Goal: Task Accomplishment & Management: Manage account settings

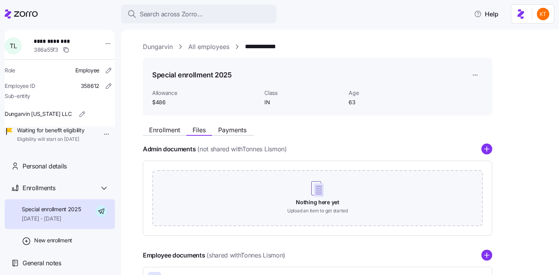
scroll to position [39, 0]
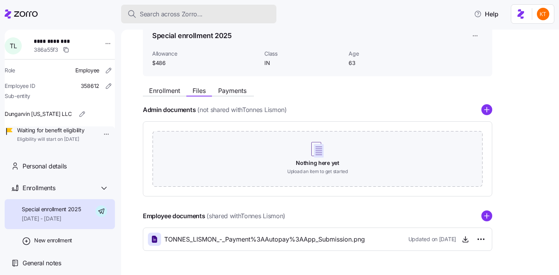
click at [150, 16] on span "Search across Zorro..." at bounding box center [171, 14] width 63 height 10
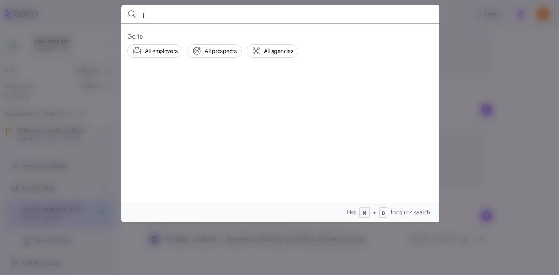
type input "jo"
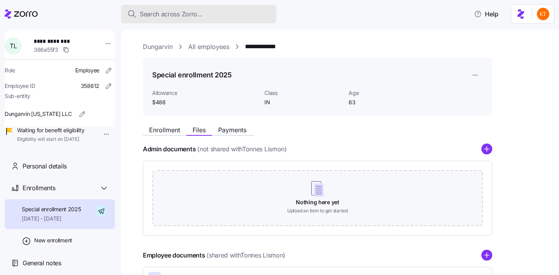
click at [193, 20] on button "Search across Zorro..." at bounding box center [198, 14] width 155 height 19
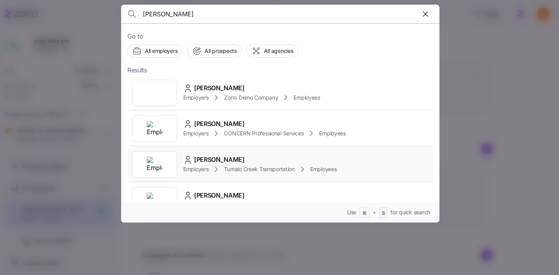
type input "[PERSON_NAME]"
click at [235, 176] on div "[PERSON_NAME] Employers Tumalo Creek Transportation Employees" at bounding box center [280, 164] width 306 height 36
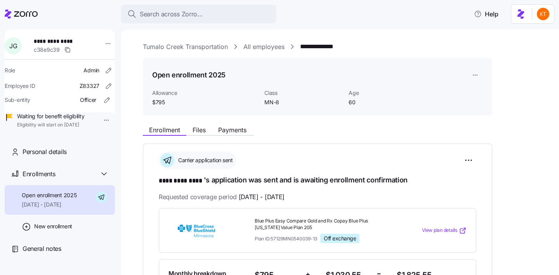
click at [45, 40] on span "**********" at bounding box center [61, 41] width 54 height 8
copy span "**********"
click at [189, 131] on button "Files" at bounding box center [199, 129] width 26 height 9
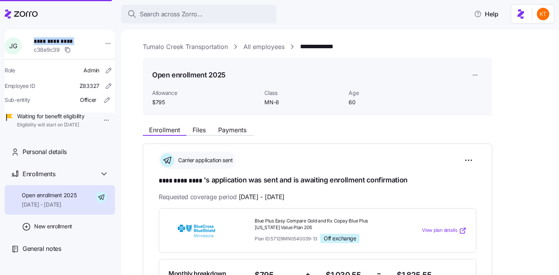
scroll to position [120, 0]
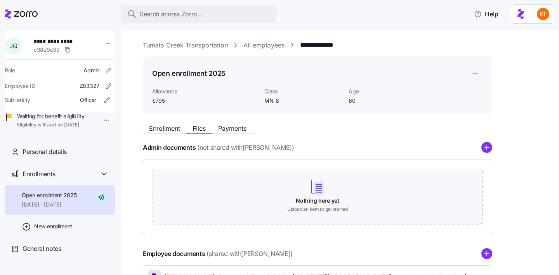
scroll to position [115, 0]
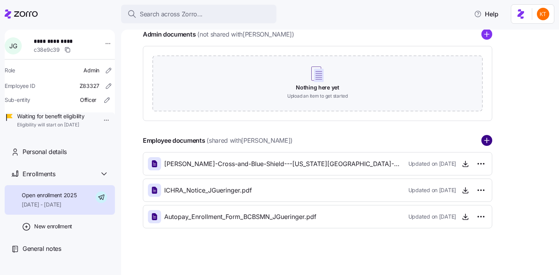
click at [485, 141] on circle "add icon" at bounding box center [487, 141] width 10 height 10
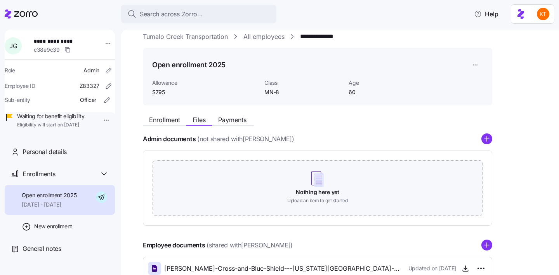
scroll to position [0, 0]
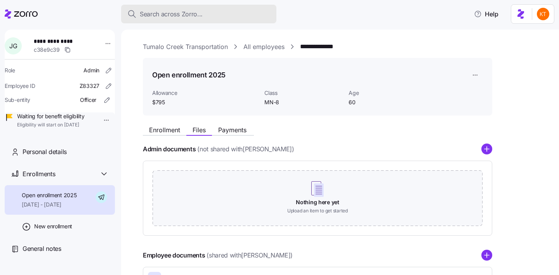
click at [158, 12] on span "Search across Zorro..." at bounding box center [171, 14] width 63 height 10
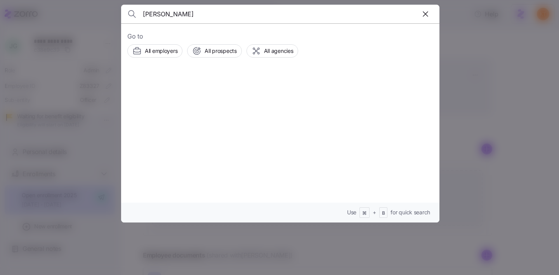
type input "[PERSON_NAME]"
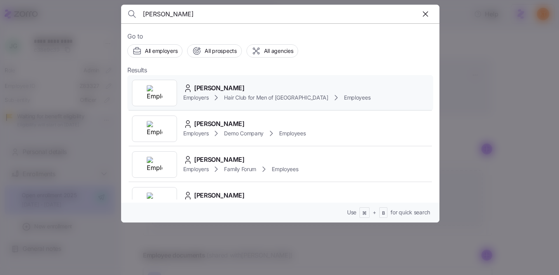
click at [216, 83] on div "[PERSON_NAME] Employers Hair Club for Men of [GEOGRAPHIC_DATA] Employees" at bounding box center [280, 93] width 306 height 36
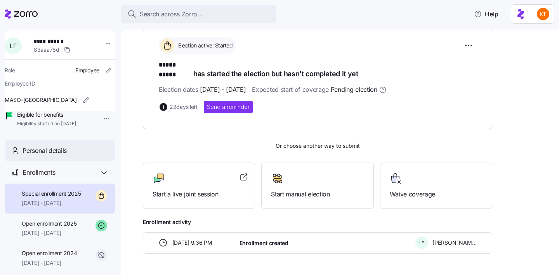
click at [63, 155] on span "Personal details" at bounding box center [45, 151] width 44 height 10
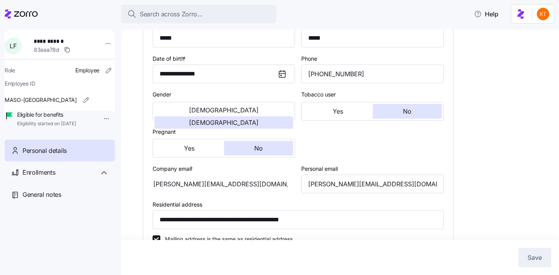
scroll to position [407, 0]
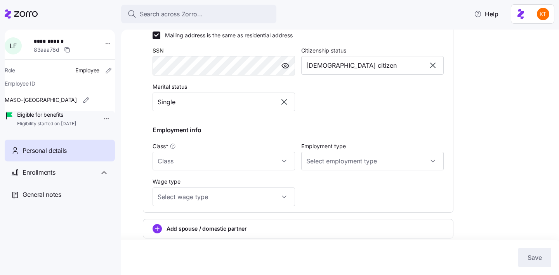
type input "MA"
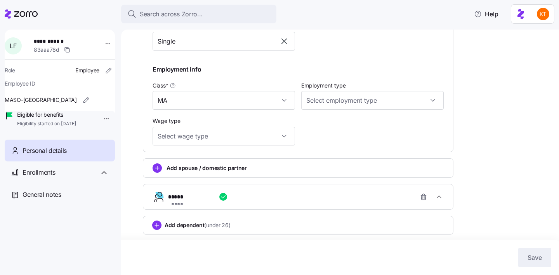
click at [259, 189] on div "**********" at bounding box center [301, 197] width 267 height 16
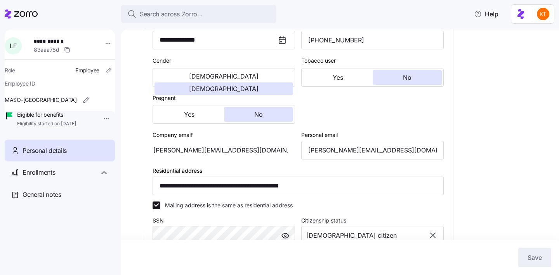
scroll to position [0, 0]
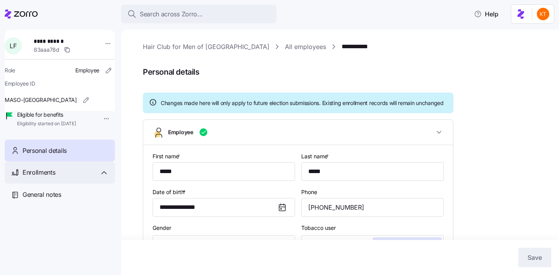
click at [62, 174] on div "Enrollments" at bounding box center [60, 172] width 110 height 22
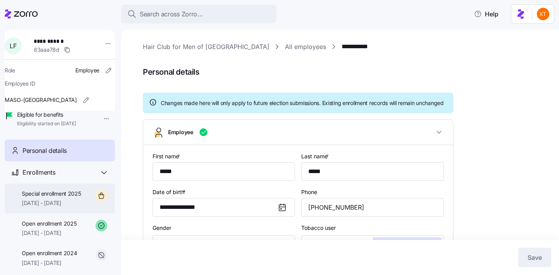
click at [63, 207] on span "[DATE] - [DATE]" at bounding box center [51, 203] width 59 height 8
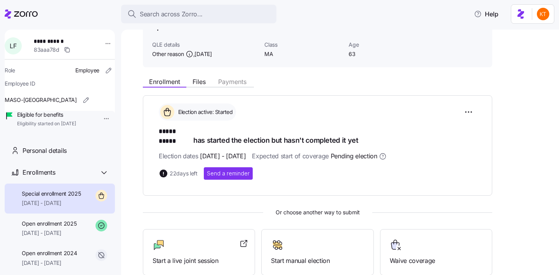
scroll to position [49, 0]
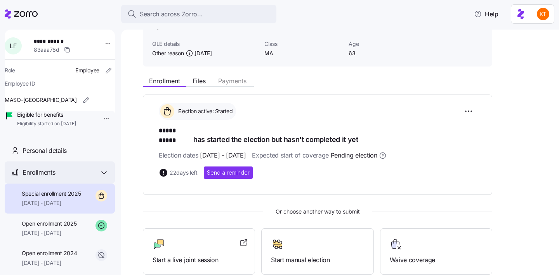
click at [74, 173] on div "Enrollments" at bounding box center [60, 172] width 110 height 22
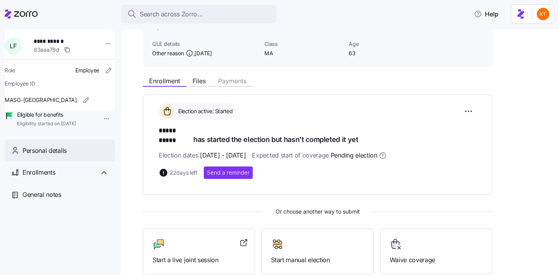
click at [73, 162] on div "Personal details" at bounding box center [60, 150] width 110 height 22
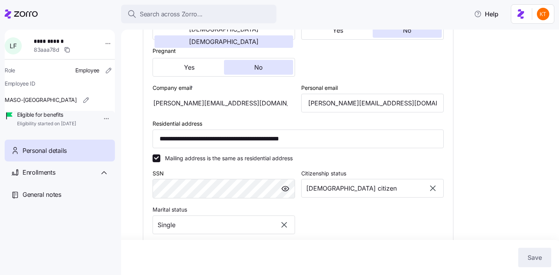
scroll to position [218, 0]
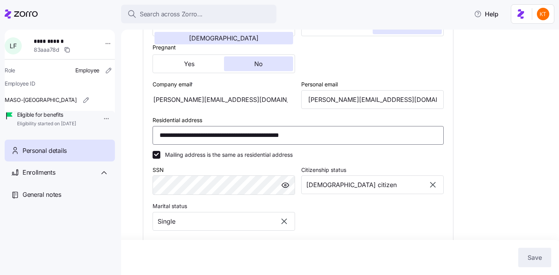
click at [226, 144] on input "**********" at bounding box center [298, 135] width 291 height 19
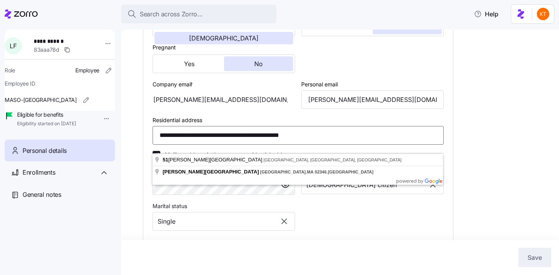
click at [226, 144] on input "**********" at bounding box center [298, 135] width 291 height 19
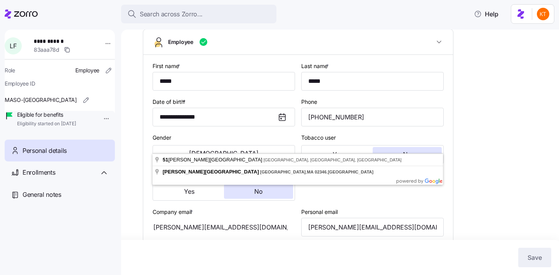
click at [47, 39] on span "**********" at bounding box center [61, 41] width 54 height 8
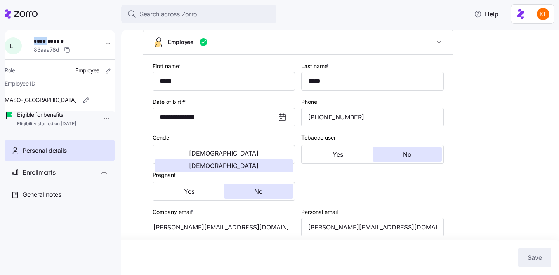
click at [47, 39] on span "**********" at bounding box center [61, 41] width 54 height 8
copy span "*****"
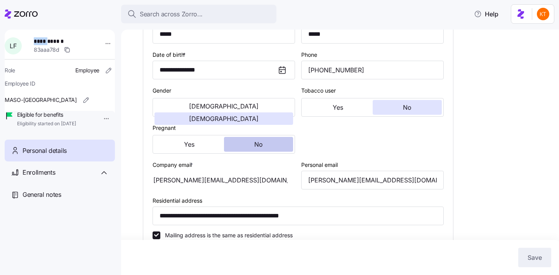
scroll to position [146, 0]
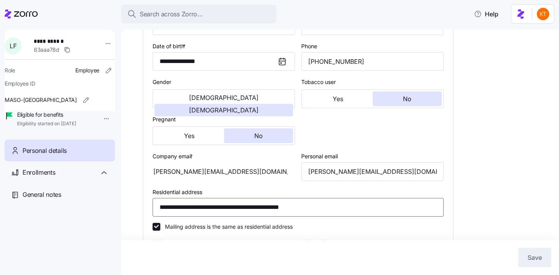
click at [250, 207] on input "**********" at bounding box center [298, 207] width 291 height 19
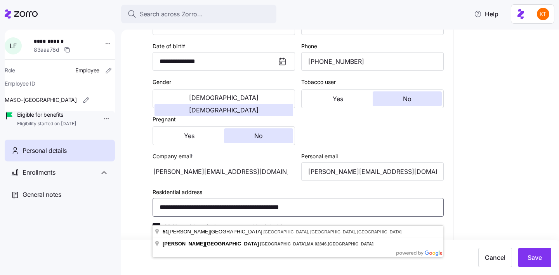
drag, startPoint x: 250, startPoint y: 217, endPoint x: 215, endPoint y: 217, distance: 35.4
click at [215, 216] on input "**********" at bounding box center [298, 207] width 291 height 19
click at [203, 215] on input "**********" at bounding box center [298, 207] width 291 height 19
drag, startPoint x: 203, startPoint y: 215, endPoint x: 154, endPoint y: 216, distance: 48.6
click at [154, 216] on input "**********" at bounding box center [298, 207] width 291 height 19
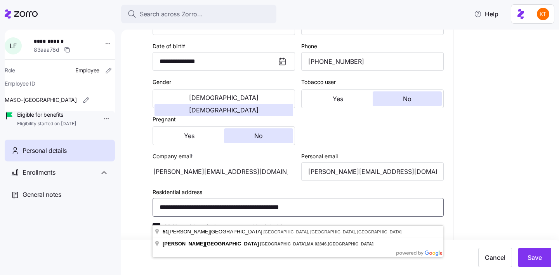
click at [237, 216] on input "**********" at bounding box center [298, 207] width 291 height 19
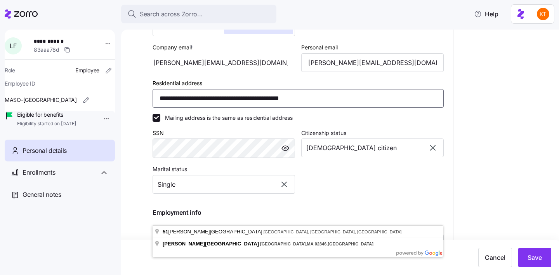
scroll to position [264, 0]
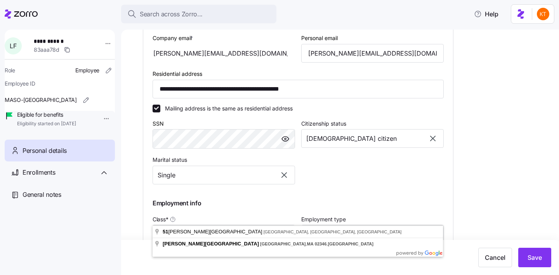
click at [503, 145] on div "**********" at bounding box center [346, 88] width 406 height 621
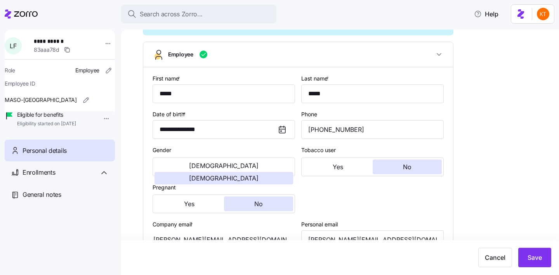
scroll to position [0, 0]
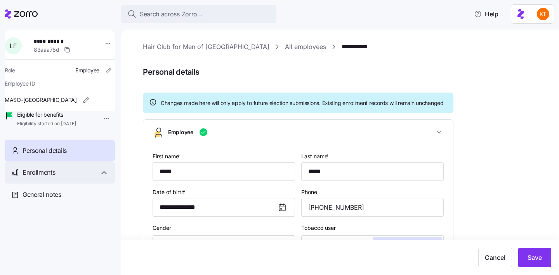
click at [63, 183] on div "Enrollments" at bounding box center [60, 172] width 110 height 22
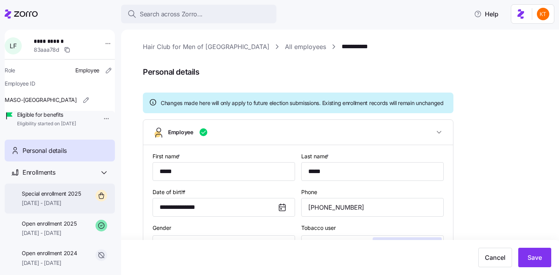
click at [64, 199] on div "Special enrollment 2025 [DATE] - [DATE]" at bounding box center [60, 198] width 110 height 30
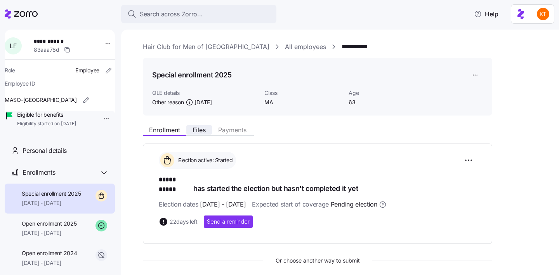
click at [202, 129] on span "Files" at bounding box center [199, 130] width 13 height 6
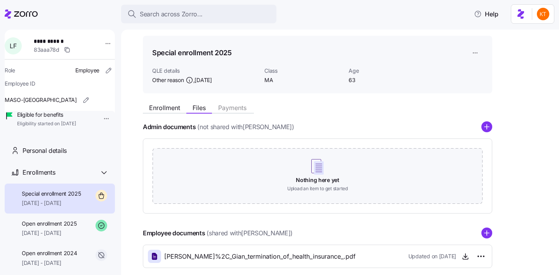
scroll to position [26, 0]
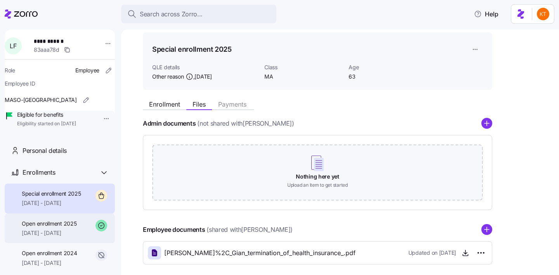
click at [77, 237] on span "[DATE] - [DATE]" at bounding box center [49, 233] width 55 height 8
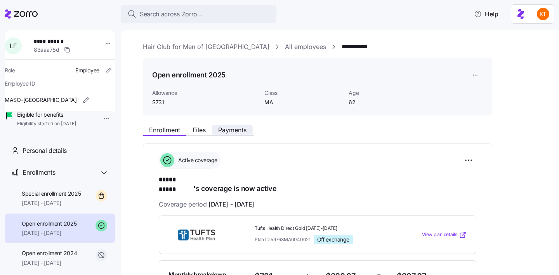
click at [244, 133] on span "Payments" at bounding box center [232, 130] width 28 height 6
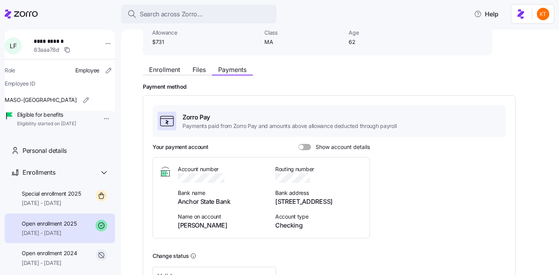
scroll to position [81, 0]
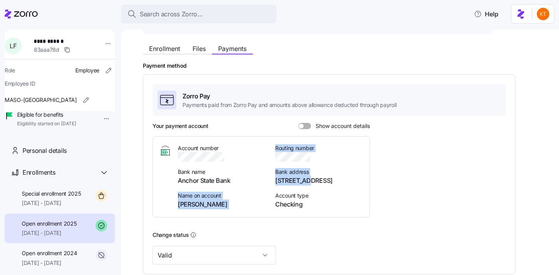
drag, startPoint x: 307, startPoint y: 181, endPoint x: 270, endPoint y: 181, distance: 36.9
click at [270, 181] on div "Account number Bank name Anchor State Bank Name on account [PERSON_NAME] Routin…" at bounding box center [271, 176] width 186 height 65
click at [269, 181] on div "Account number Bank name Anchor State Bank Name on account [PERSON_NAME] Routin…" at bounding box center [271, 176] width 186 height 65
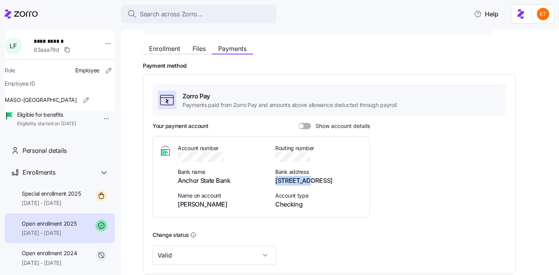
drag, startPoint x: 276, startPoint y: 182, endPoint x: 307, endPoint y: 182, distance: 30.3
click at [307, 182] on span "[STREET_ADDRESS]" at bounding box center [319, 181] width 88 height 10
copy span "[STREET_ADDRESS]"
click at [315, 181] on span "[STREET_ADDRESS]" at bounding box center [319, 181] width 88 height 10
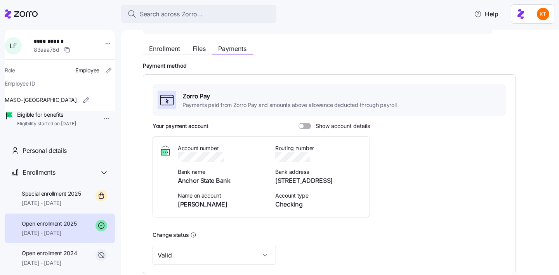
copy span "Anchor"
click at [335, 182] on span "[STREET_ADDRESS]" at bounding box center [319, 181] width 88 height 10
copy span "IL"
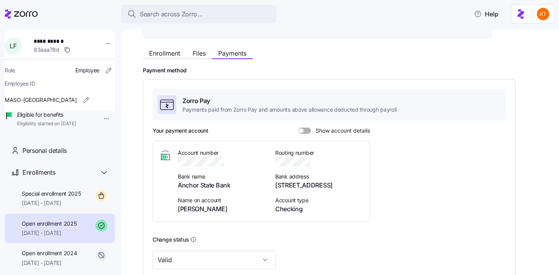
scroll to position [65, 0]
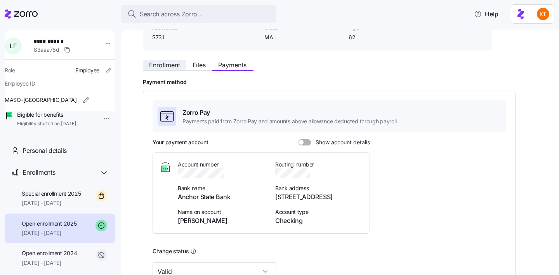
click at [167, 63] on span "Enrollment" at bounding box center [164, 65] width 31 height 6
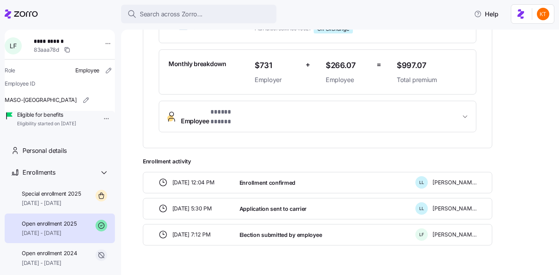
click at [230, 107] on span "* ***** ***** *" at bounding box center [230, 112] width 38 height 10
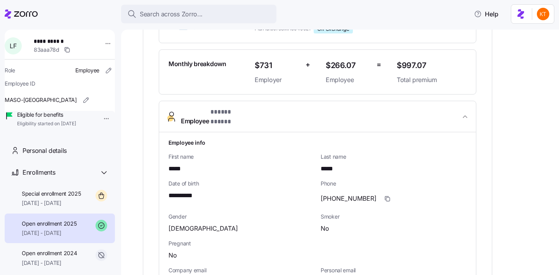
scroll to position [248, 0]
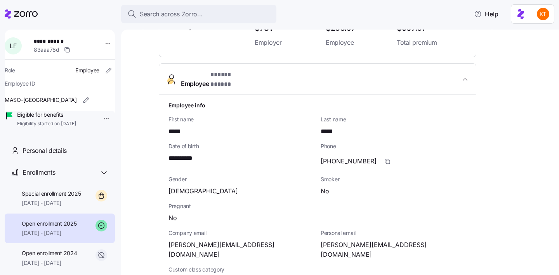
click at [354, 240] on span "[PERSON_NAME][EMAIL_ADDRESS][DOMAIN_NAME]" at bounding box center [394, 249] width 146 height 19
copy span "fusco62"
click at [348, 156] on span "[PHONE_NUMBER]" at bounding box center [349, 161] width 56 height 10
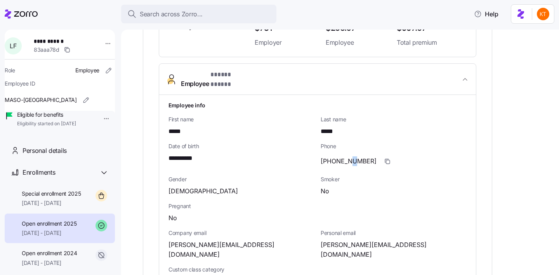
click at [348, 156] on span "[PHONE_NUMBER]" at bounding box center [349, 161] width 56 height 10
copy span "-"
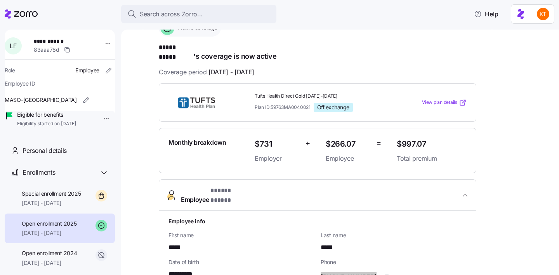
scroll to position [129, 0]
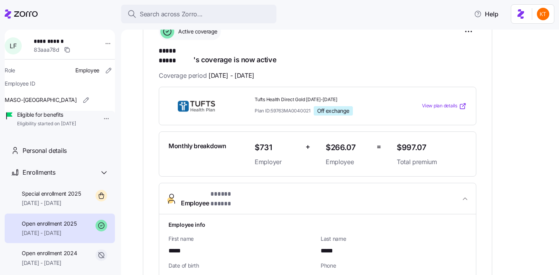
click at [261, 96] on span "Tufts Health Direct Gold [DATE]-[DATE]" at bounding box center [323, 99] width 136 height 7
copy span "Tufts Health Direct Gold [DATE]-[DATE]"
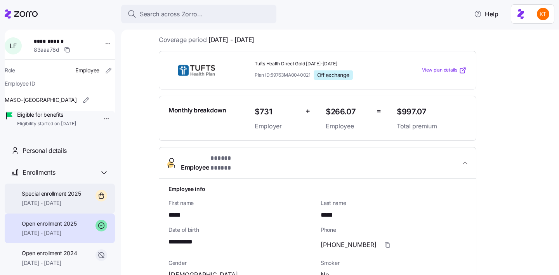
click at [61, 207] on div "Special enrollment 2025 [DATE] - [DATE]" at bounding box center [51, 198] width 59 height 17
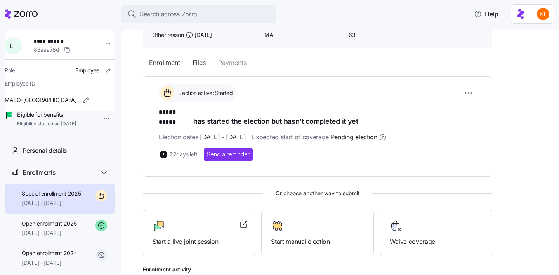
scroll to position [61, 0]
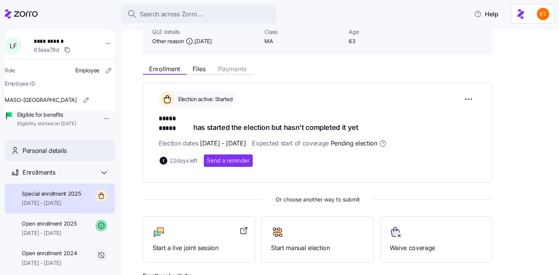
click at [95, 162] on div "Personal details" at bounding box center [60, 150] width 110 height 22
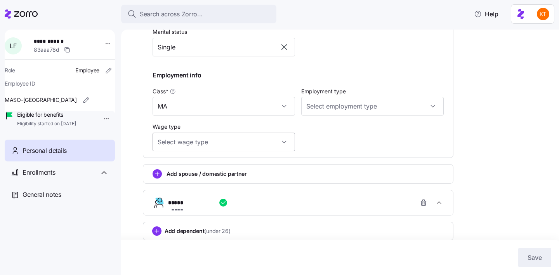
scroll to position [407, 0]
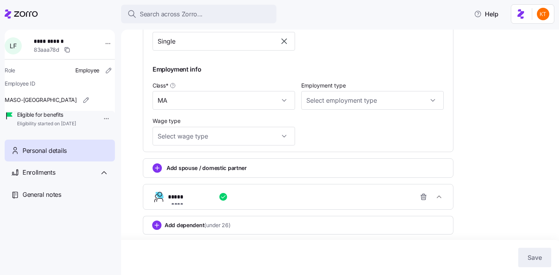
click at [199, 200] on span "**********" at bounding box center [185, 204] width 28 height 8
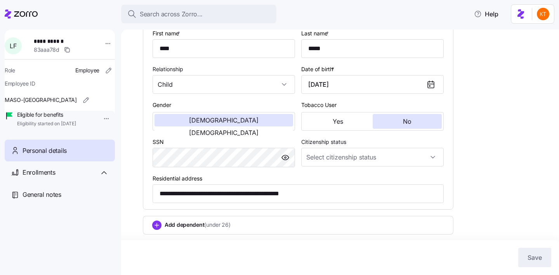
scroll to position [575, 0]
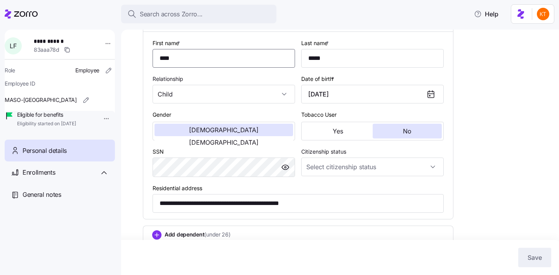
click at [174, 68] on input "****" at bounding box center [224, 58] width 143 height 19
click at [284, 176] on div at bounding box center [285, 167] width 19 height 19
click at [284, 173] on span "button" at bounding box center [286, 167] width 12 height 12
click at [89, 176] on div "Enrollments" at bounding box center [60, 172] width 110 height 22
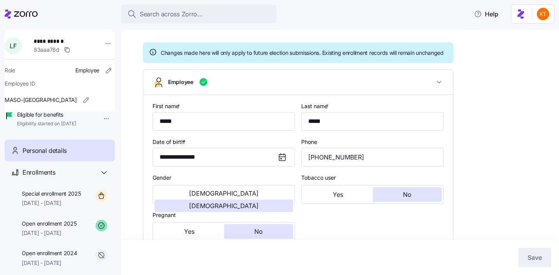
scroll to position [0, 0]
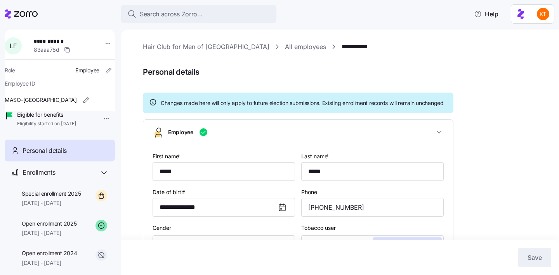
click at [285, 51] on link "All employees" at bounding box center [305, 47] width 41 height 10
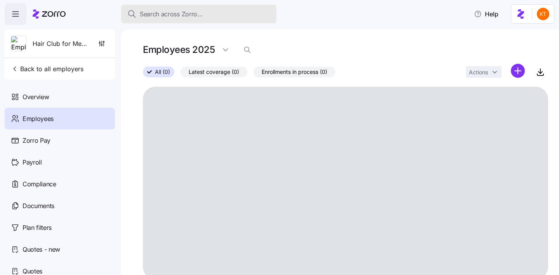
click at [226, 10] on div "Search across Zorro..." at bounding box center [198, 14] width 143 height 10
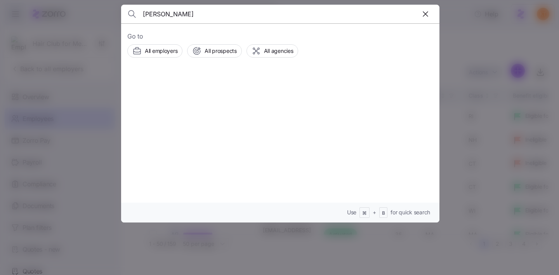
type input "[PERSON_NAME]"
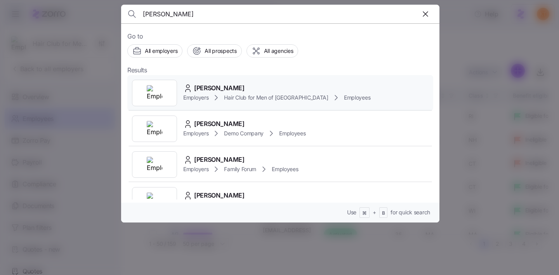
click at [226, 102] on div "[PERSON_NAME] Employers Hair Club for Men of [GEOGRAPHIC_DATA] Employees" at bounding box center [280, 93] width 306 height 36
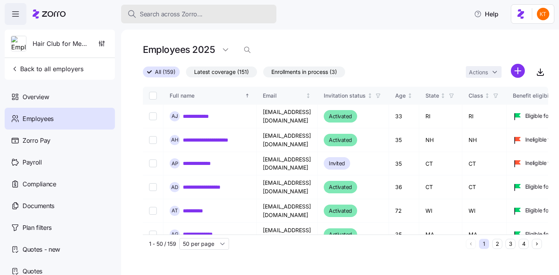
click at [220, 9] on button "Search across Zorro..." at bounding box center [198, 14] width 155 height 19
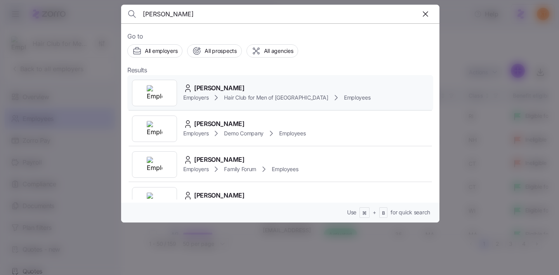
click at [221, 95] on icon at bounding box center [216, 97] width 9 height 9
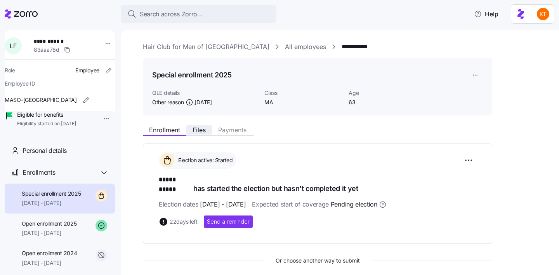
click at [201, 131] on span "Files" at bounding box center [199, 130] width 13 height 6
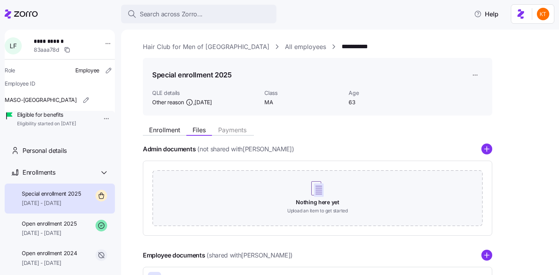
scroll to position [62, 0]
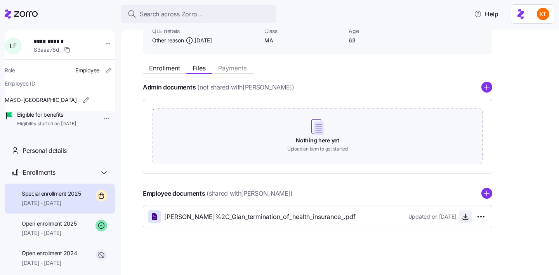
click at [466, 218] on icon "button" at bounding box center [466, 217] width 8 height 8
